Goal: Task Accomplishment & Management: Complete application form

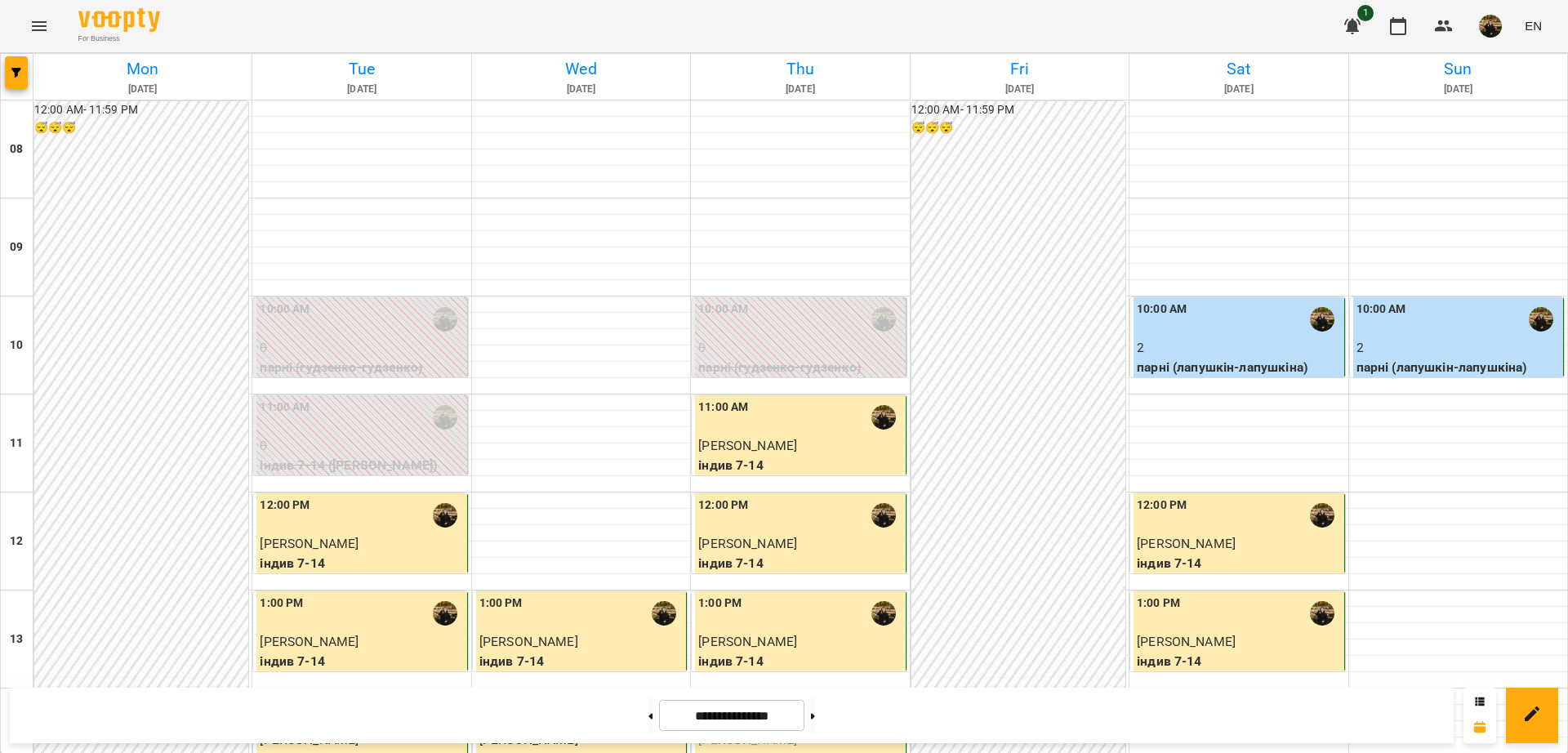
scroll to position [198, 0]
click at [815, 717] on button at bounding box center [813, 715] width 4 height 36
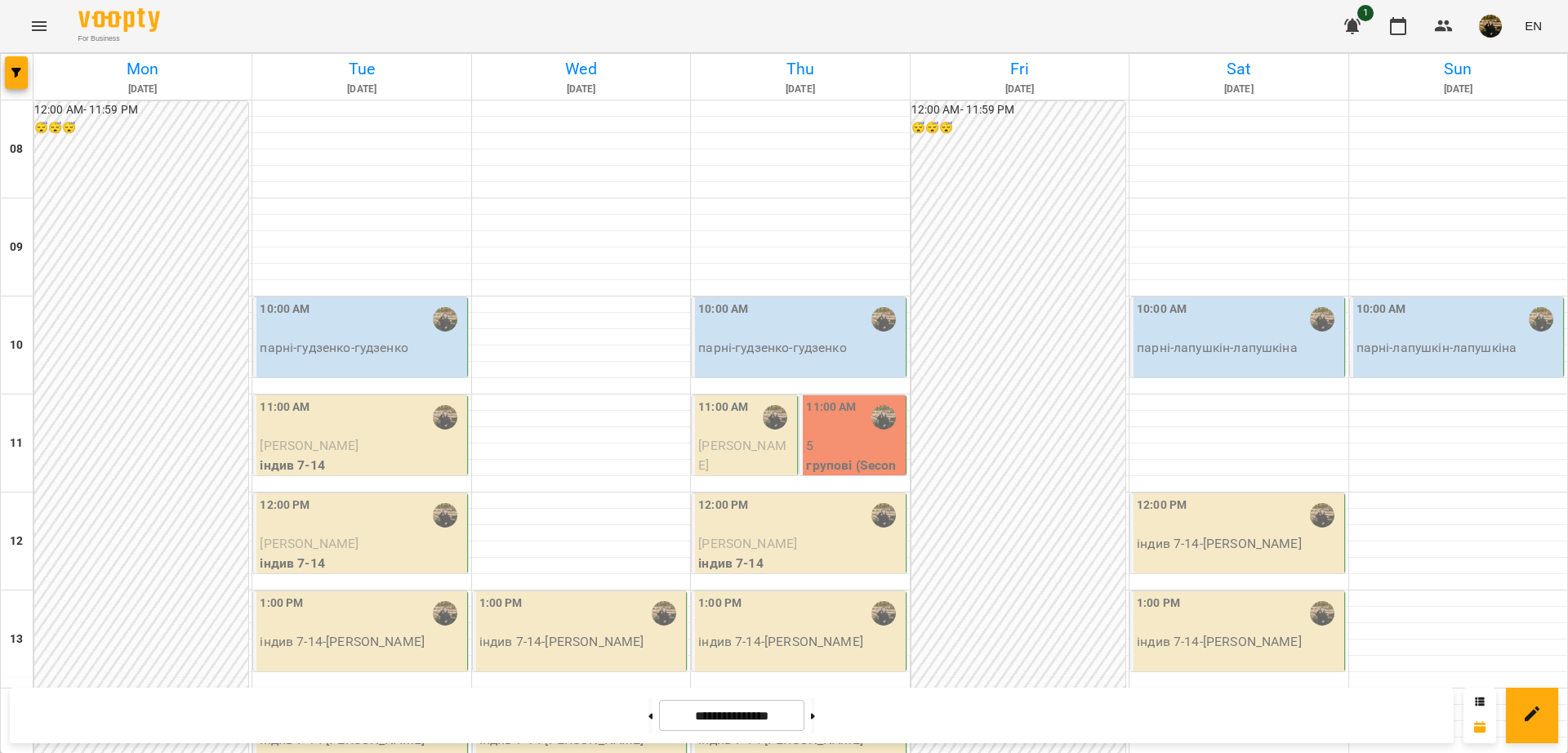
scroll to position [0, 0]
click at [815, 722] on button at bounding box center [813, 715] width 4 height 36
click at [649, 708] on button at bounding box center [650, 715] width 4 height 36
click at [815, 707] on button at bounding box center [813, 715] width 4 height 36
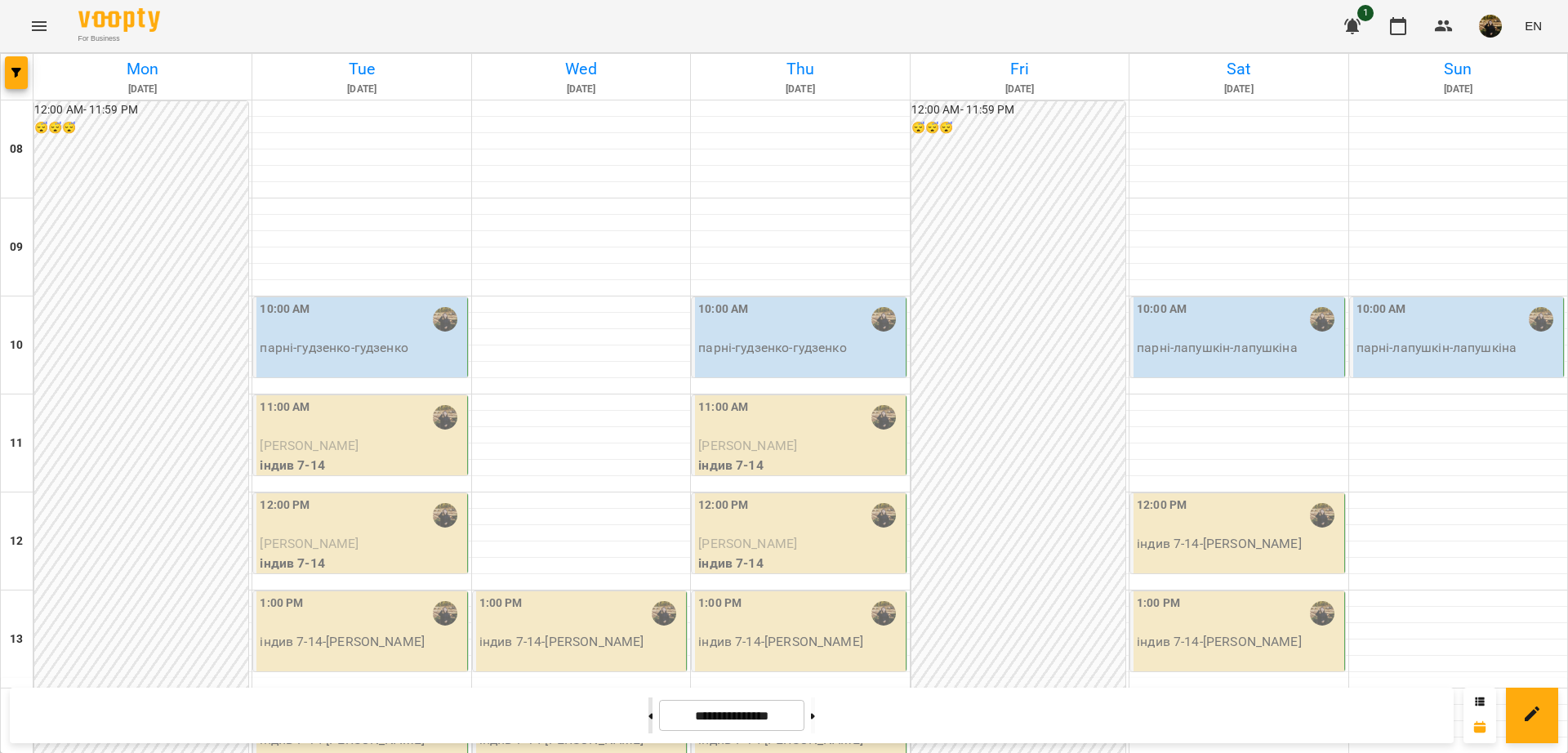
click at [649, 715] on button at bounding box center [650, 715] width 4 height 36
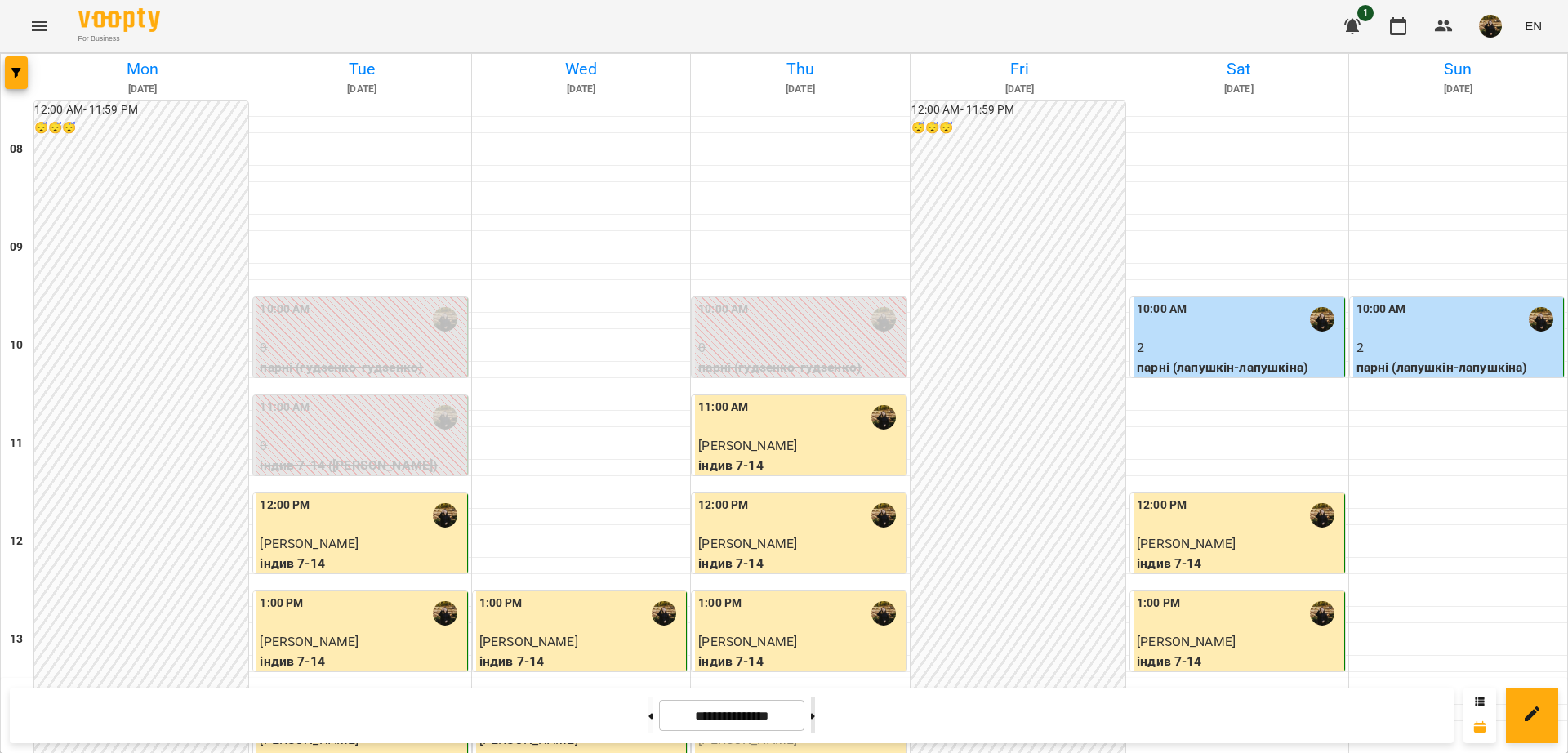
click at [815, 710] on button at bounding box center [813, 715] width 4 height 36
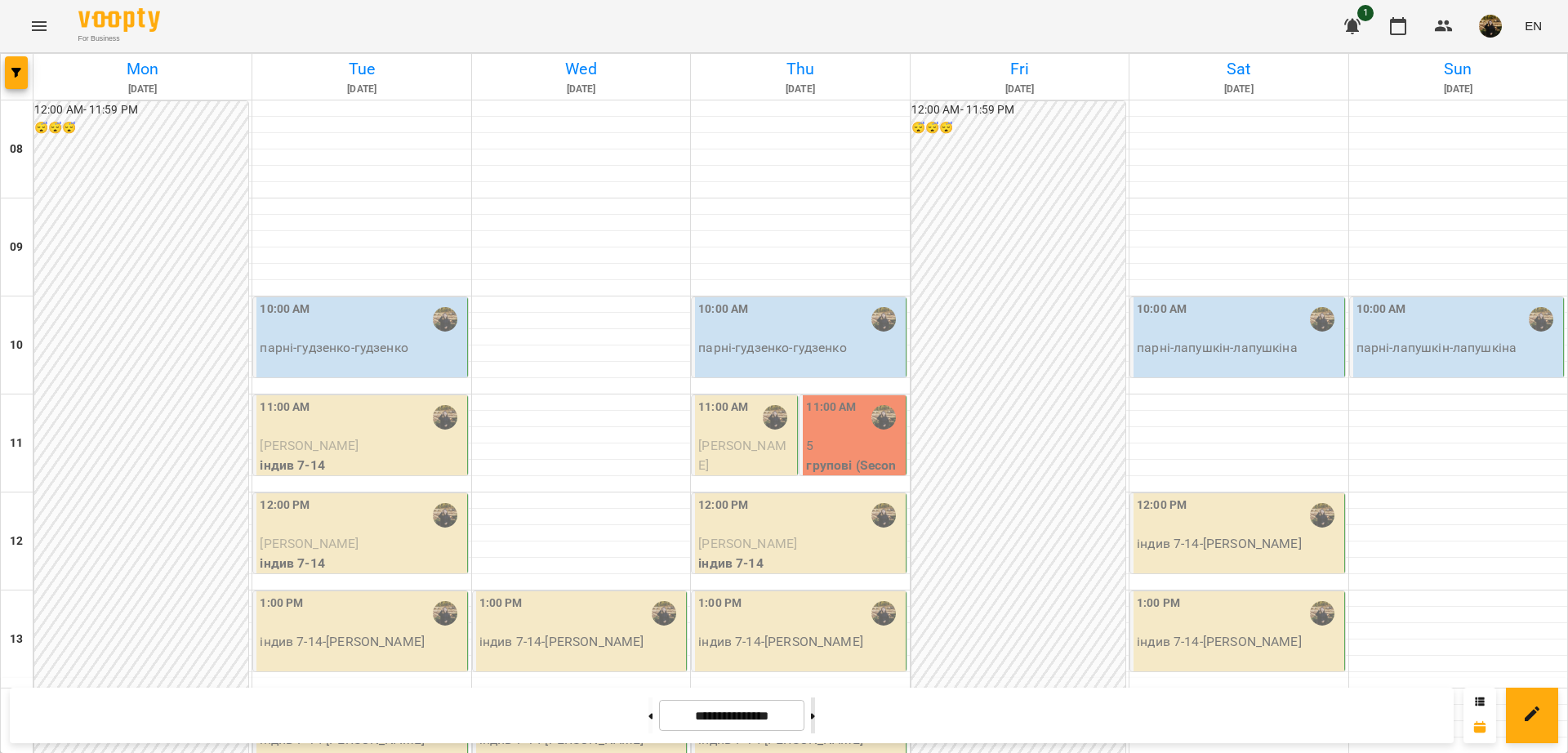
click at [815, 710] on button at bounding box center [813, 715] width 4 height 36
click at [649, 712] on button at bounding box center [650, 715] width 4 height 36
click at [815, 713] on button at bounding box center [813, 715] width 4 height 36
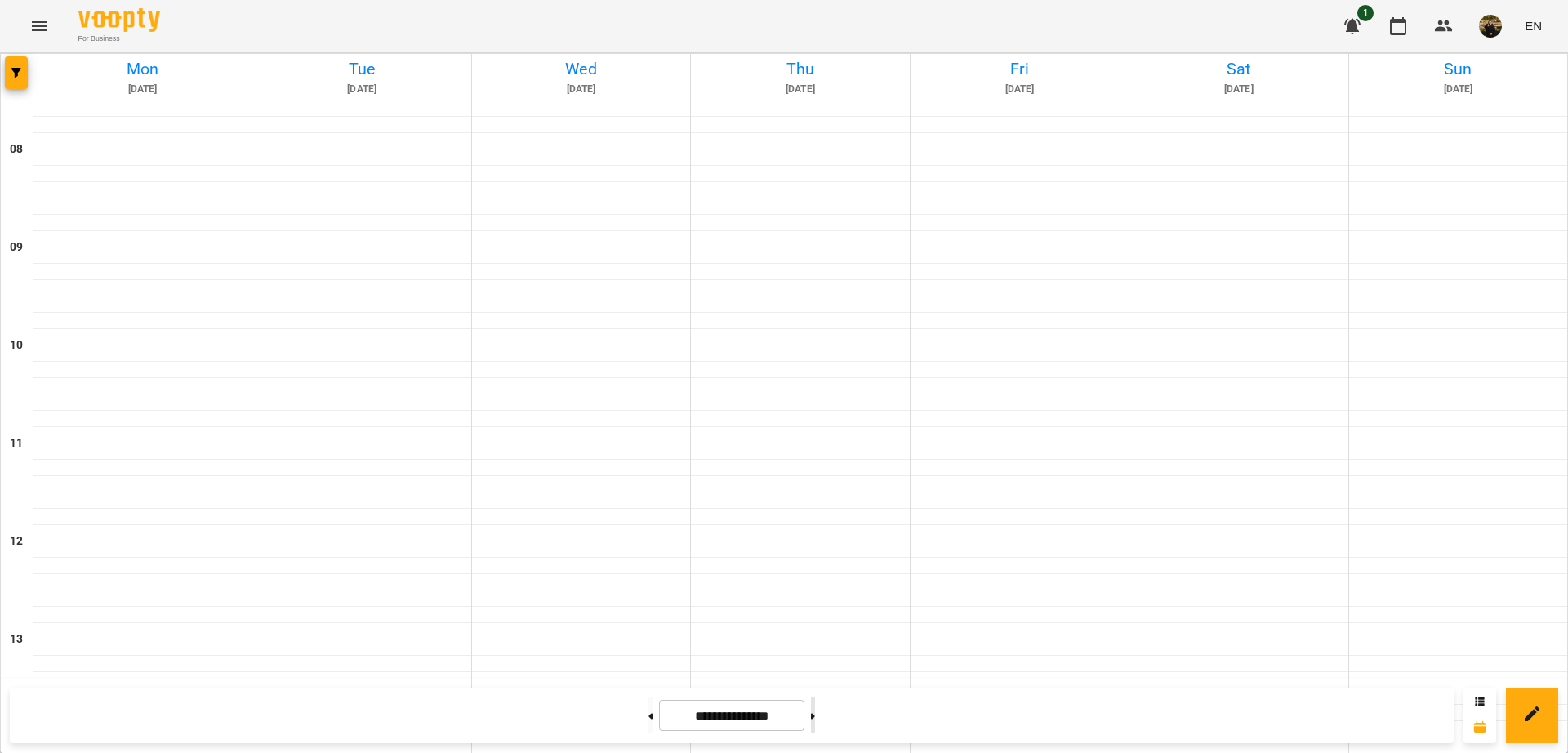
click at [815, 713] on button at bounding box center [813, 715] width 4 height 36
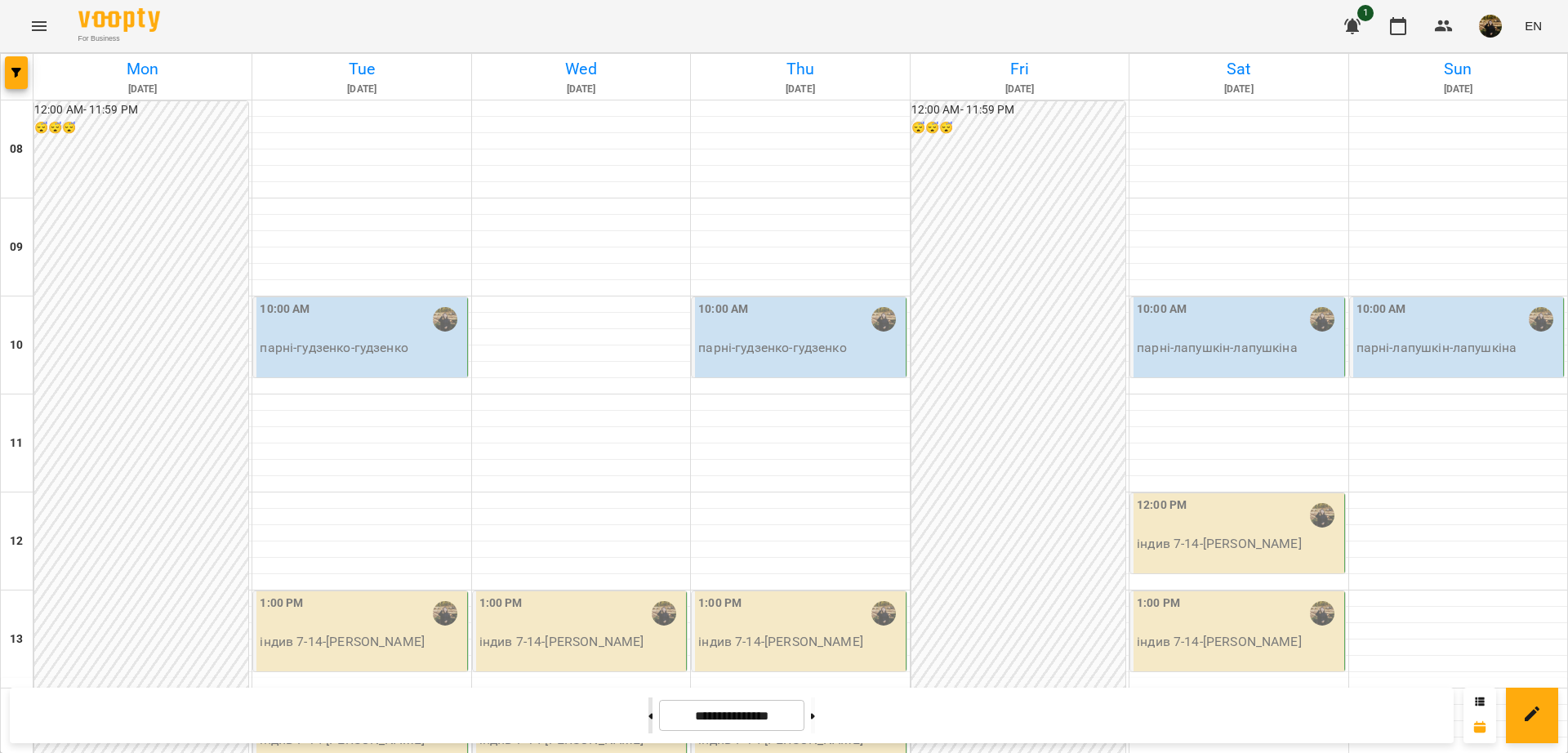
click at [649, 715] on button at bounding box center [650, 715] width 4 height 36
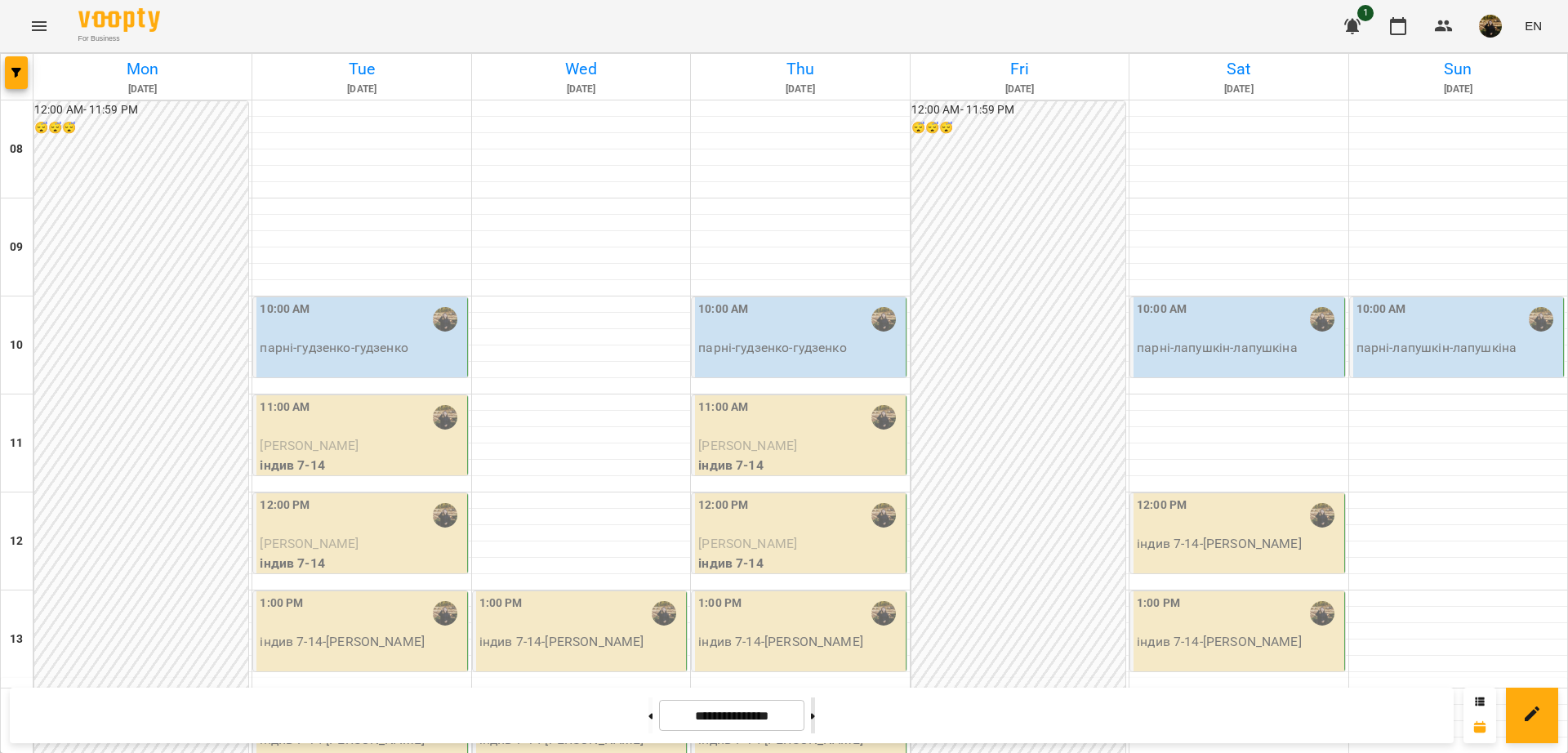
click at [815, 714] on button at bounding box center [813, 715] width 4 height 36
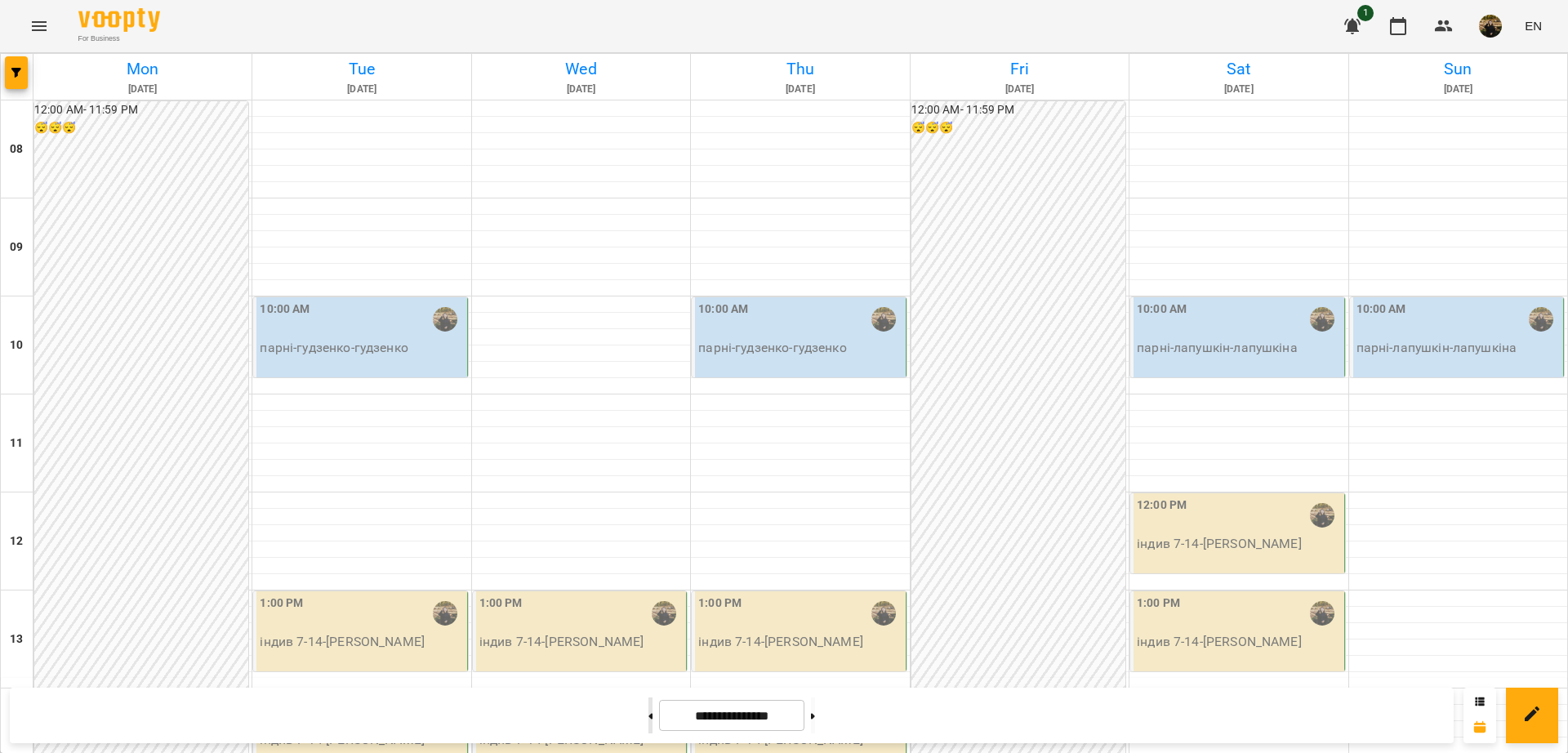
click at [649, 719] on button at bounding box center [650, 715] width 4 height 36
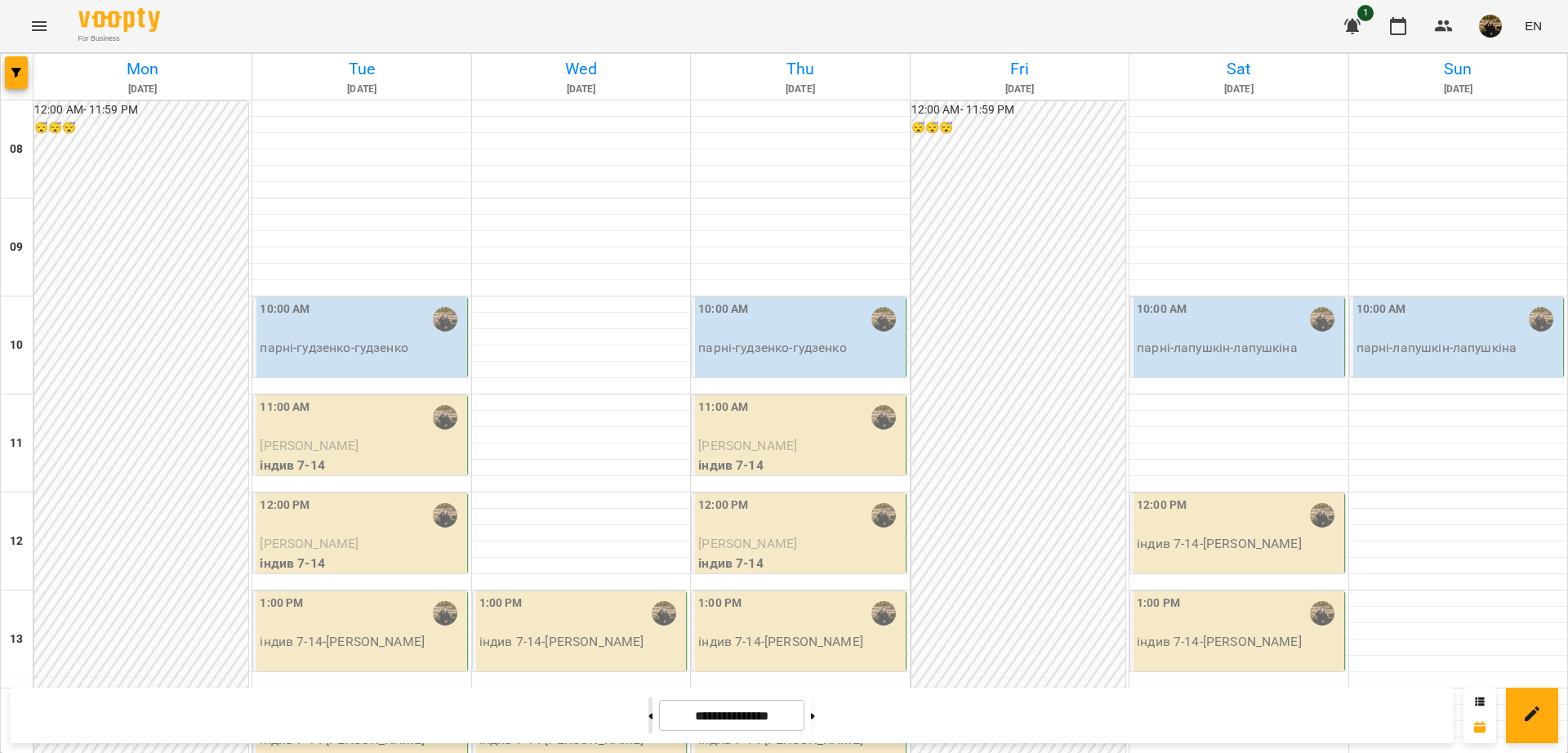
click at [649, 719] on button at bounding box center [650, 715] width 4 height 36
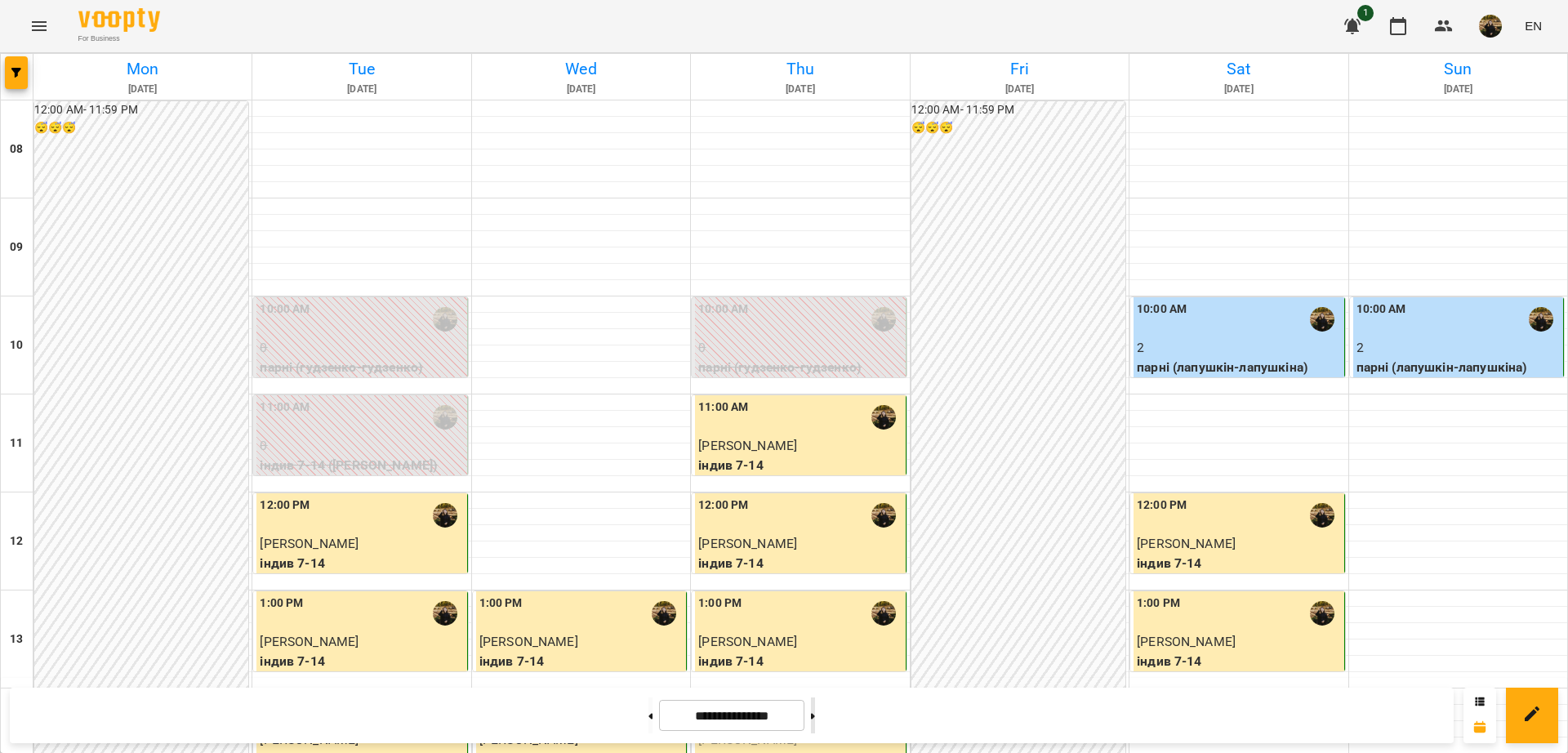
click at [815, 710] on button at bounding box center [813, 715] width 4 height 36
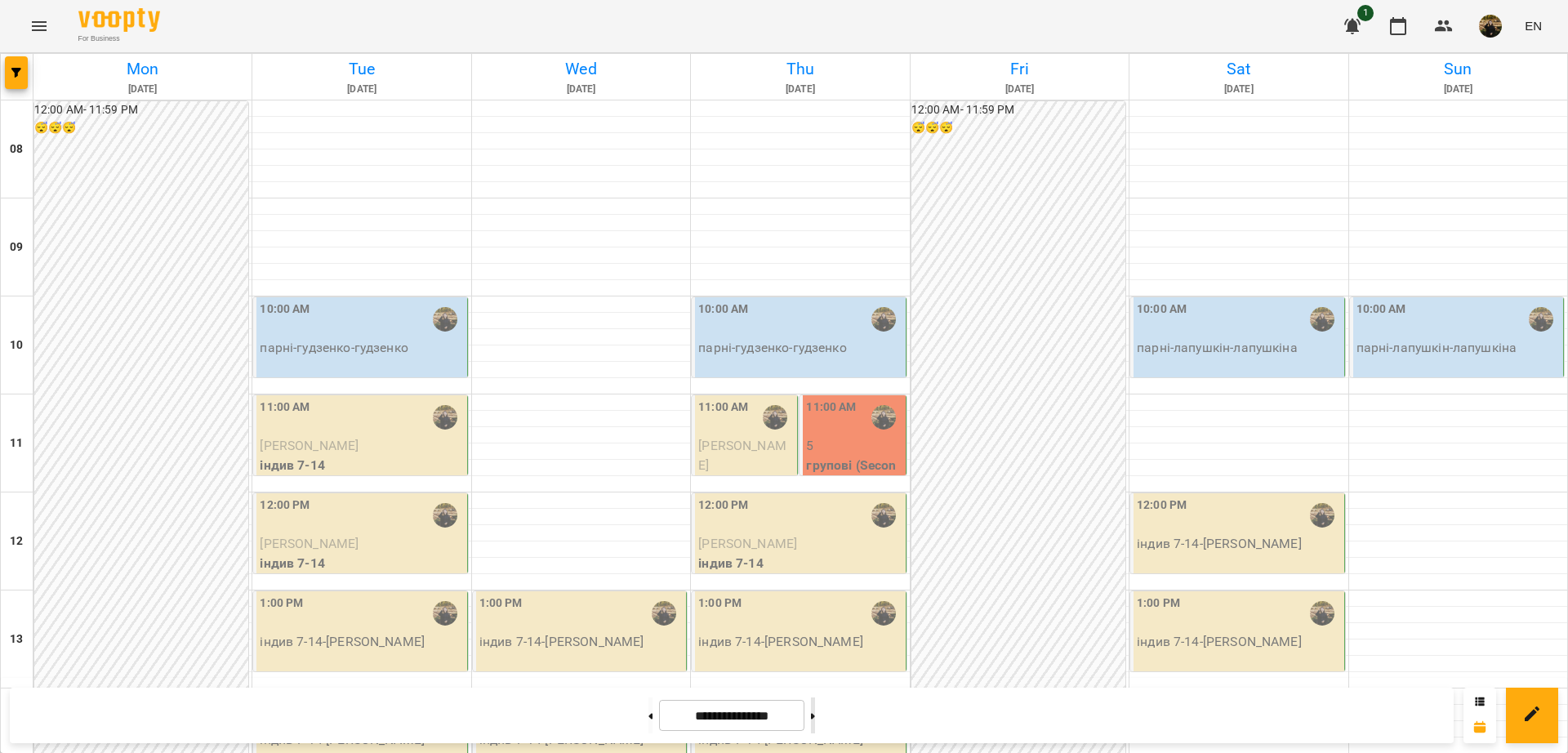
click at [815, 710] on button at bounding box center [813, 715] width 4 height 36
click at [649, 722] on button at bounding box center [650, 715] width 4 height 36
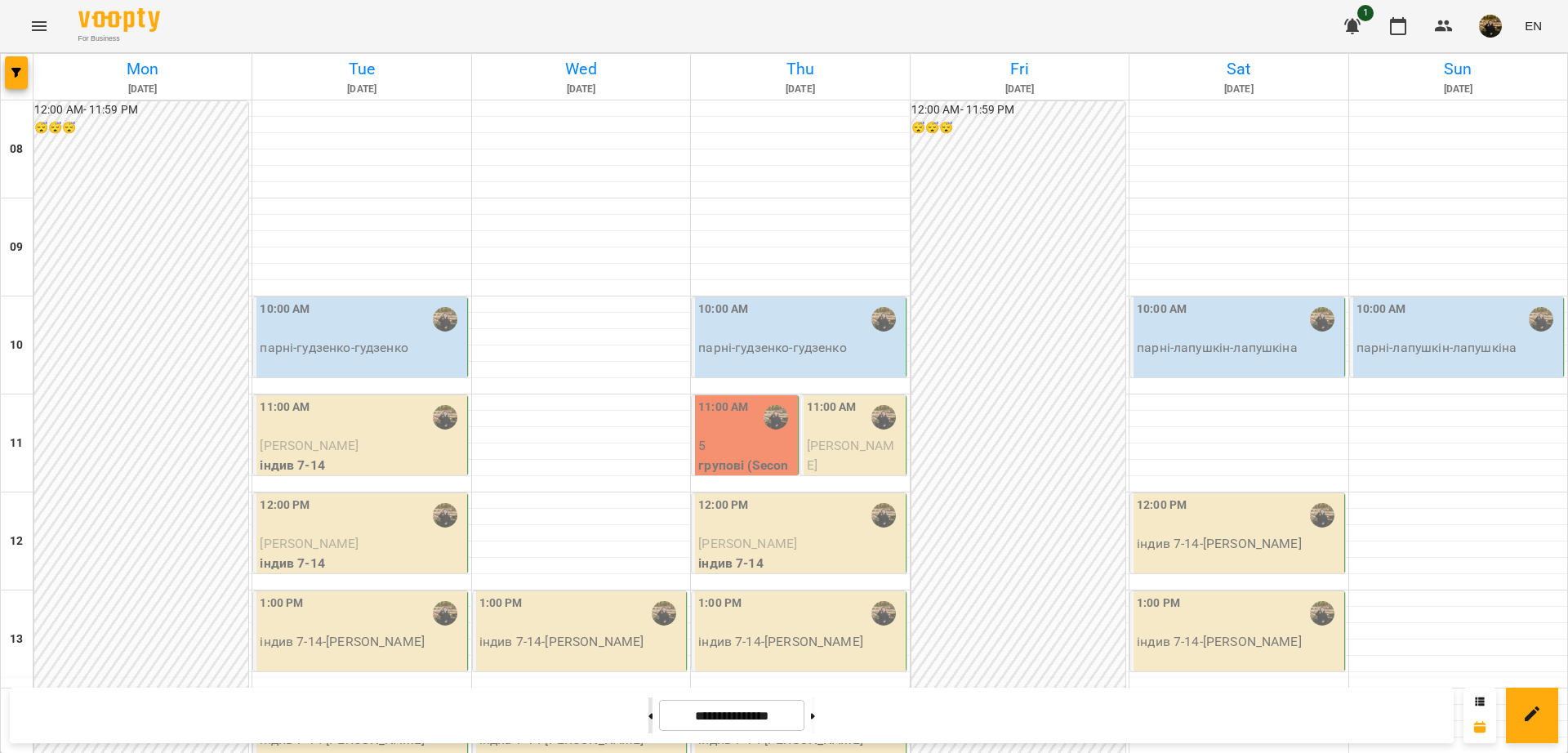
click at [649, 722] on button at bounding box center [650, 715] width 4 height 36
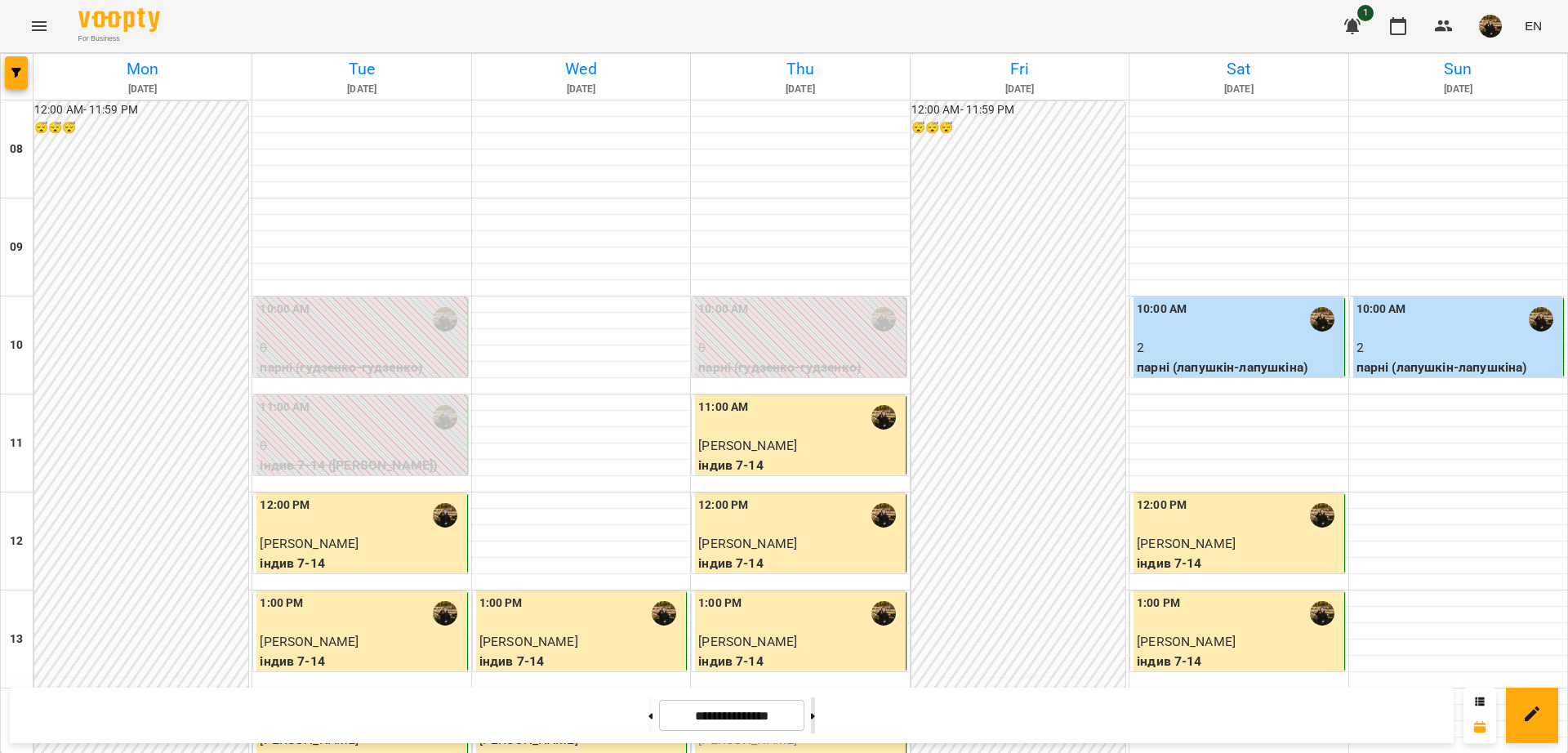
click at [815, 714] on button at bounding box center [813, 715] width 4 height 36
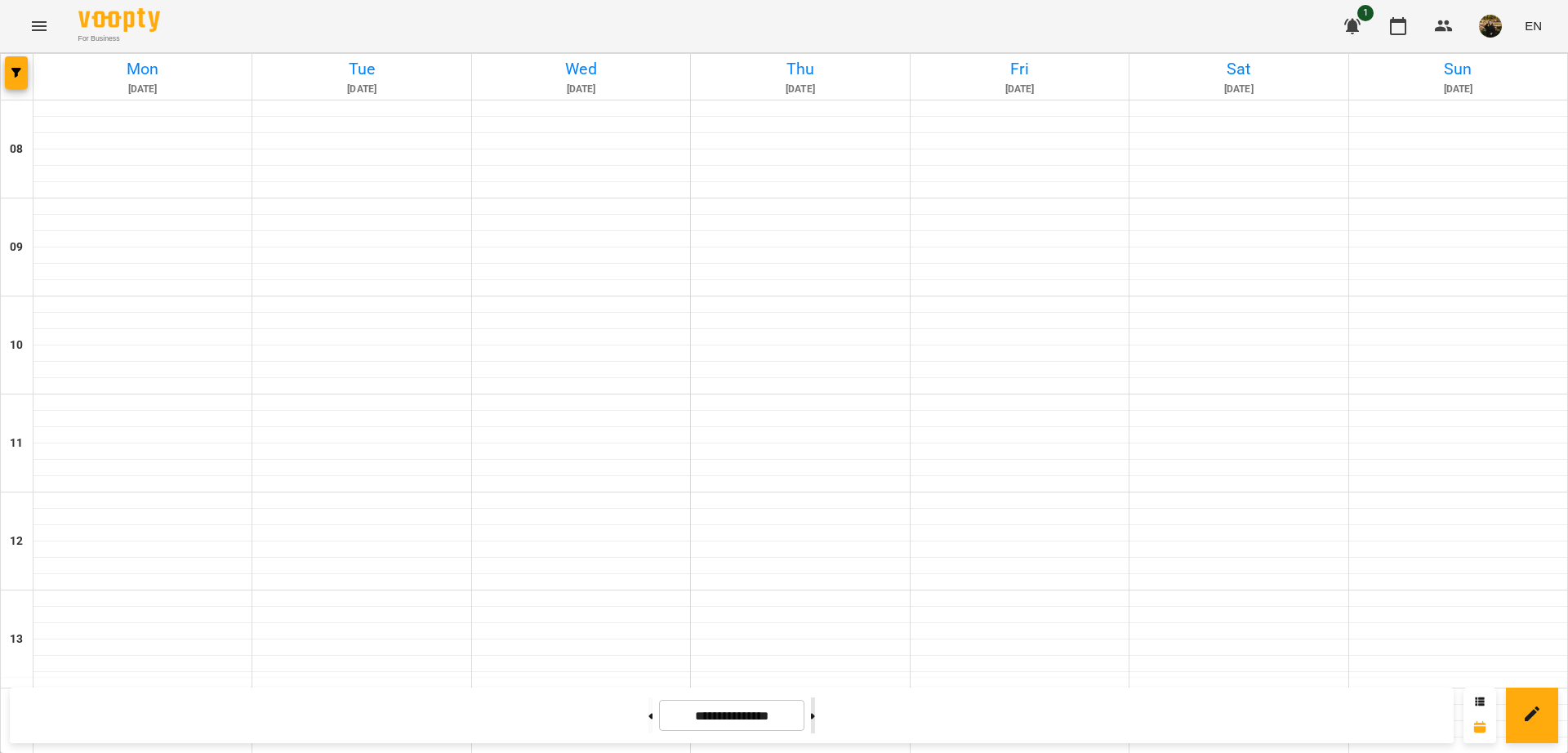
click at [815, 714] on button at bounding box center [813, 715] width 4 height 36
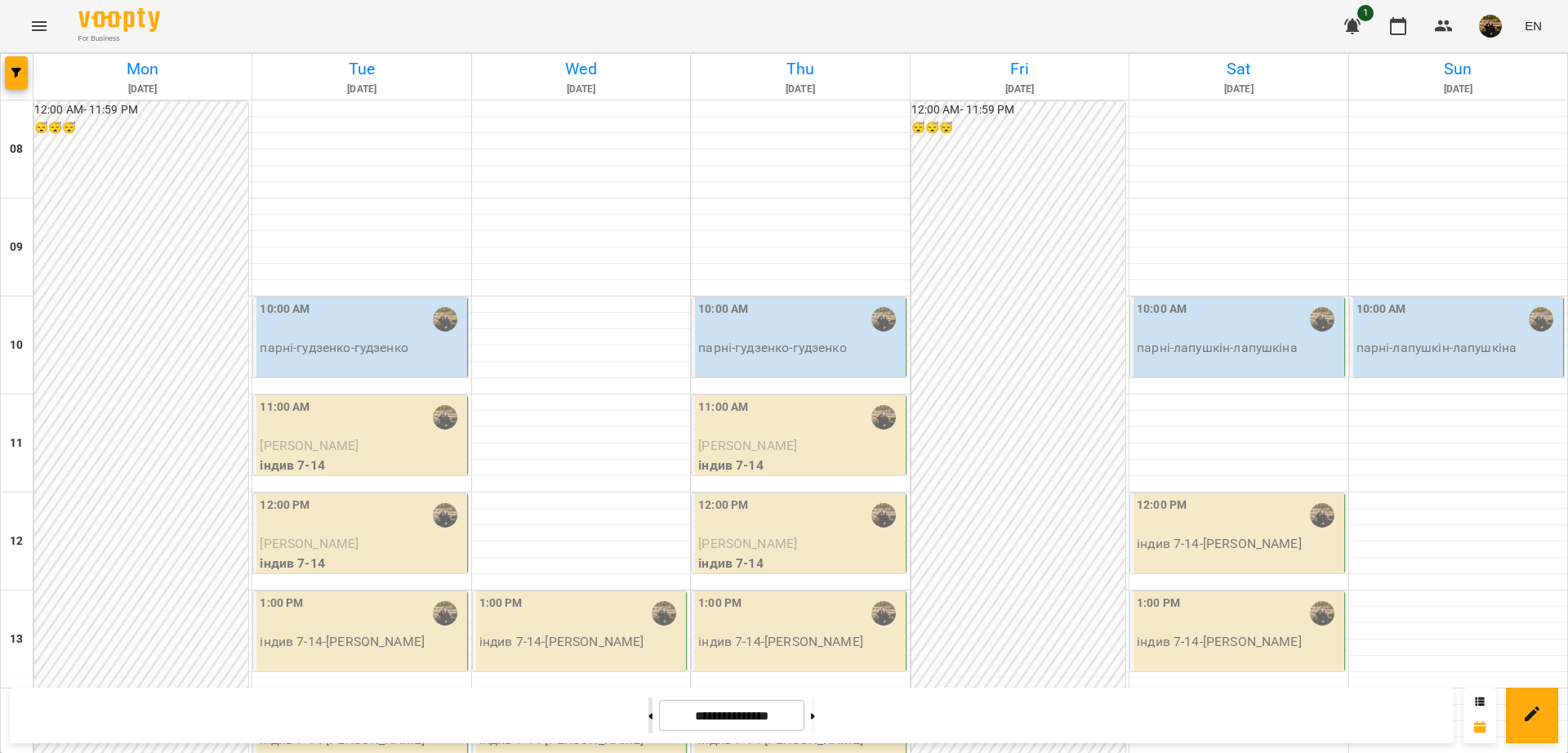
click at [649, 717] on button at bounding box center [650, 715] width 4 height 36
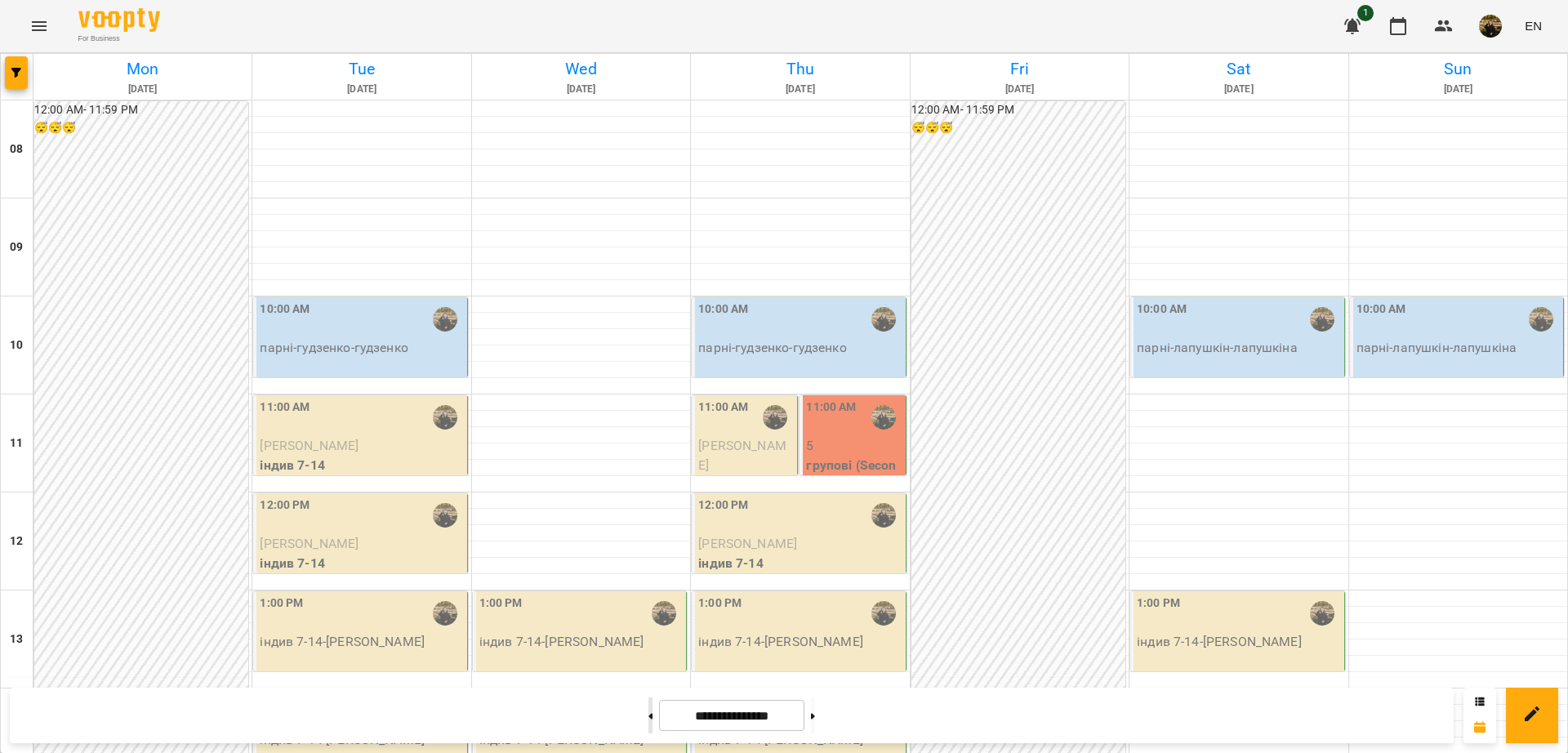
click at [649, 716] on button at bounding box center [650, 715] width 4 height 36
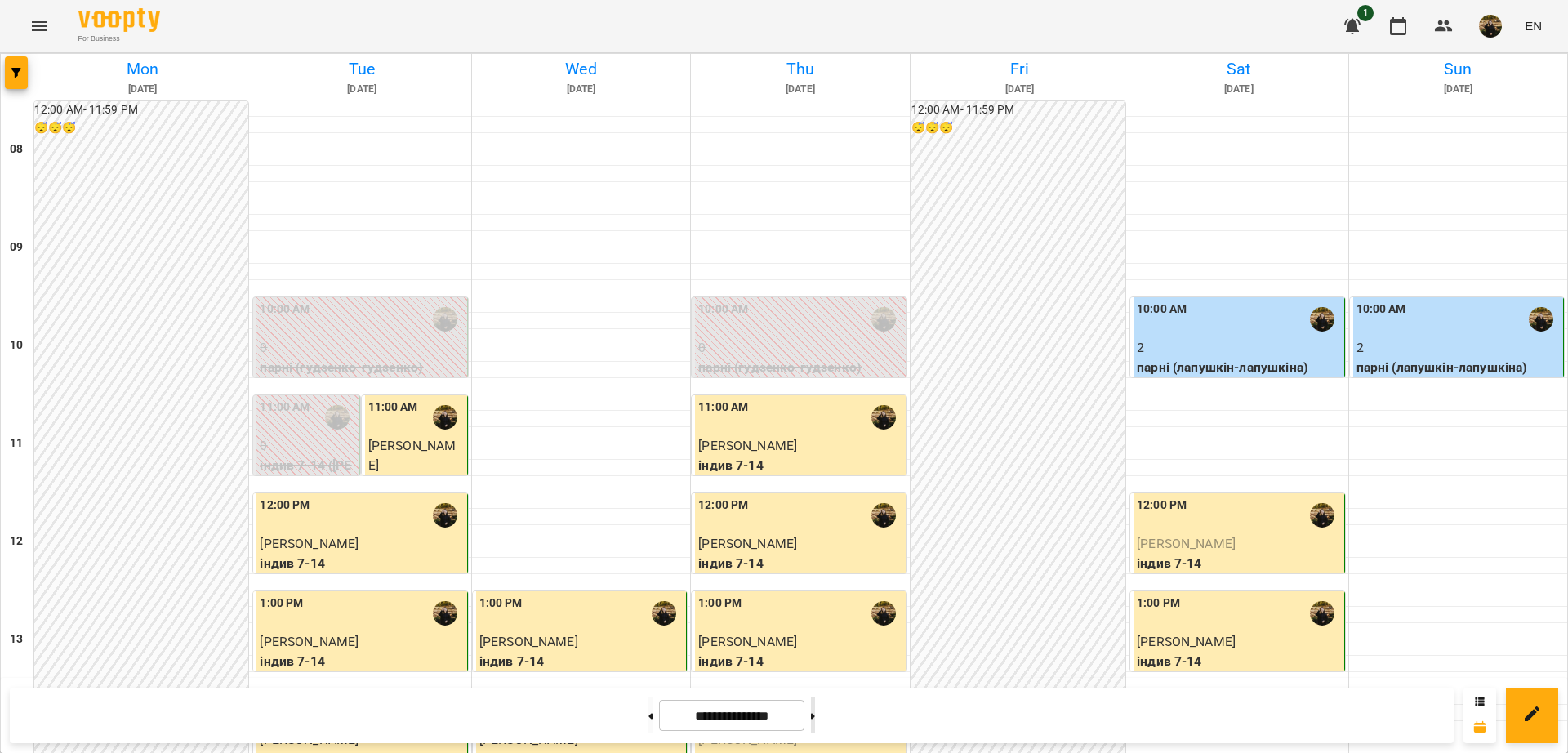
click at [815, 718] on button at bounding box center [813, 715] width 4 height 36
type input "**********"
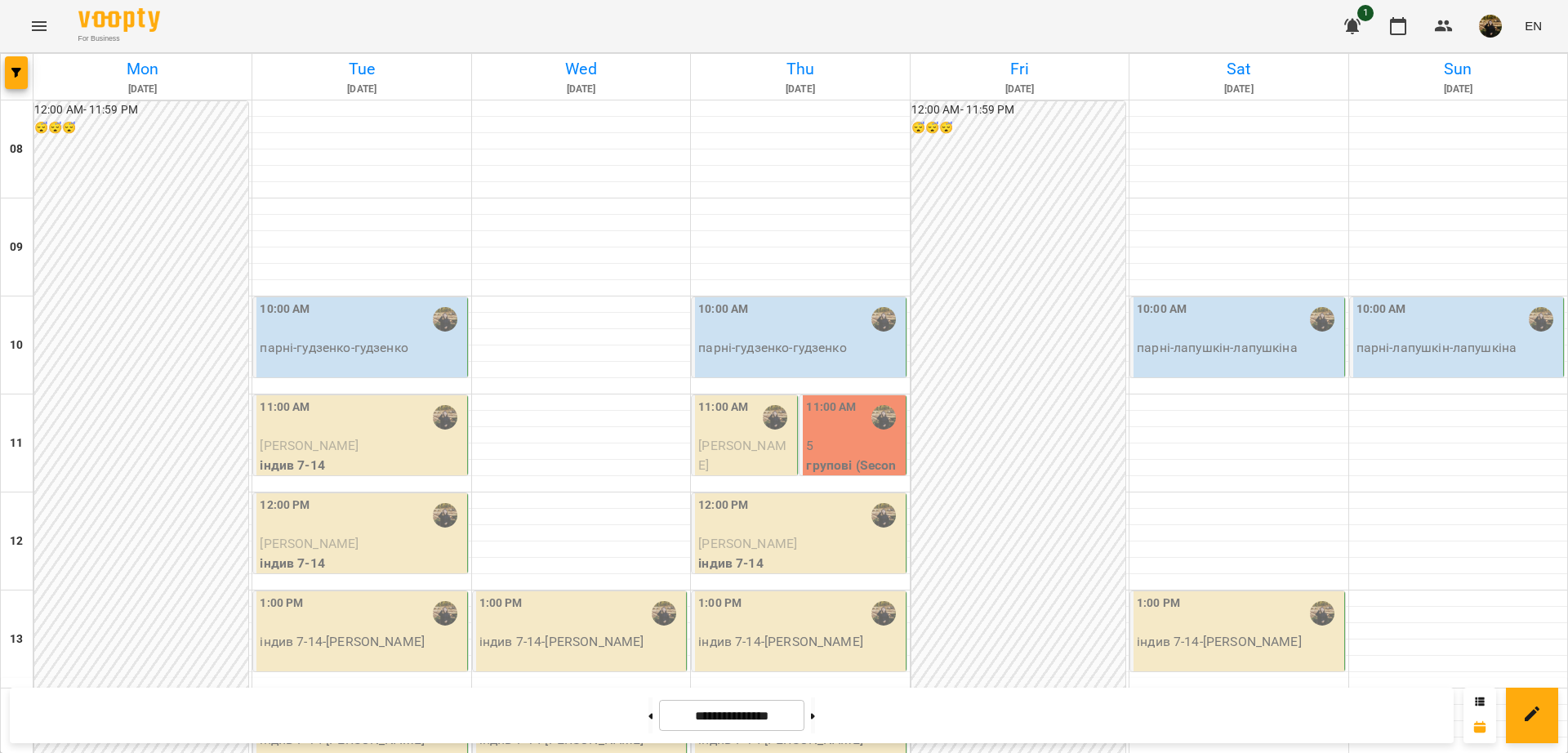
scroll to position [0, 0]
